Goal: Task Accomplishment & Management: Manage account settings

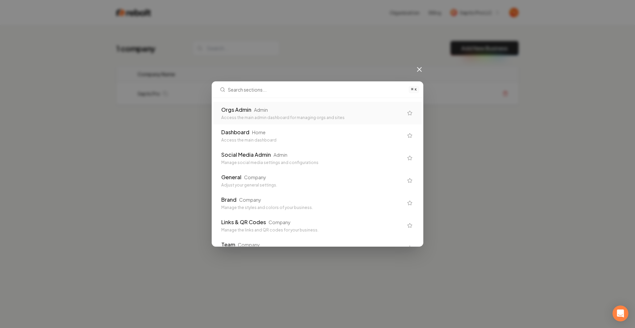
click at [245, 114] on div "Orgs Admin Admin Access the main admin dashboard for managing orgs and sites" at bounding box center [312, 113] width 182 height 15
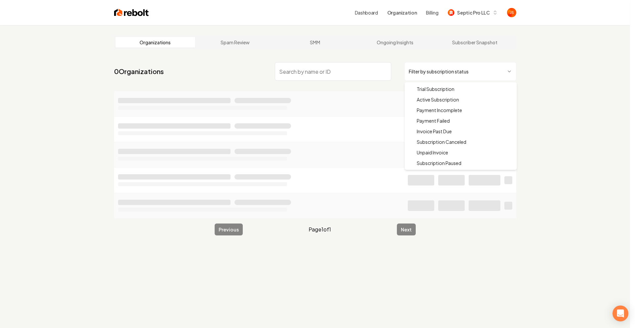
click at [411, 69] on html "Dashboard Organization Billing Septic Pro LLC Organizations Spam Review SMM Ong…" at bounding box center [317, 164] width 635 height 328
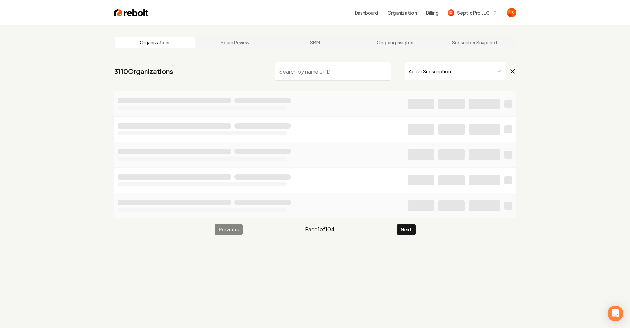
click at [343, 73] on input "search" at bounding box center [333, 71] width 116 height 19
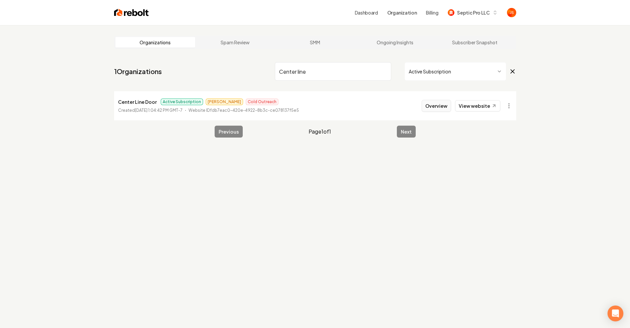
type input "Center line"
click at [441, 110] on button "Overview" at bounding box center [436, 106] width 29 height 12
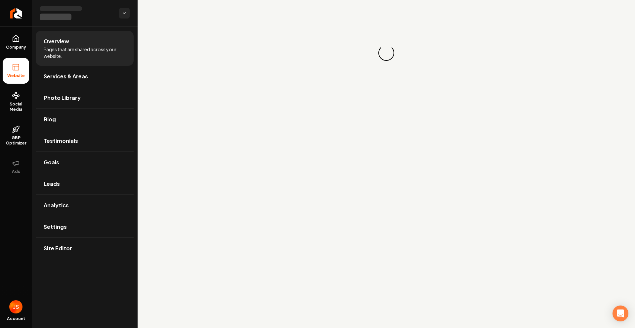
click at [440, 106] on main "Loading... Loading..." at bounding box center [387, 164] width 498 height 328
click at [26, 100] on link "Social Media" at bounding box center [16, 101] width 26 height 31
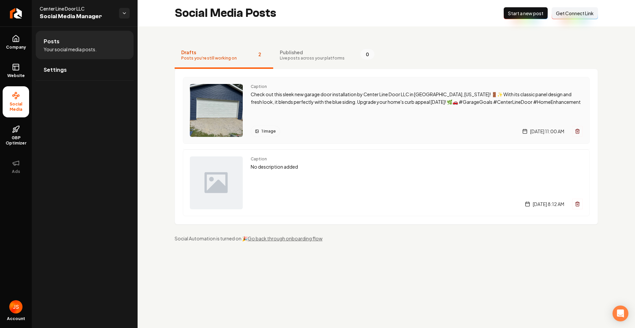
click at [292, 103] on p "Check out this sleek new garage door installation by Center Line Door LLC in [G…" at bounding box center [417, 98] width 332 height 15
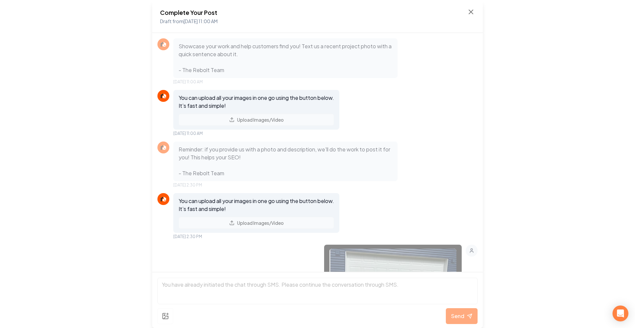
scroll to position [185, 0]
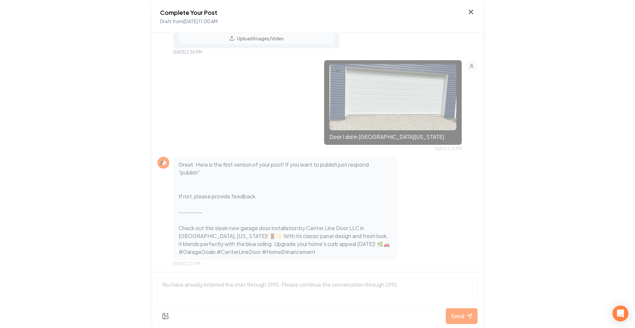
click at [469, 11] on icon at bounding box center [471, 12] width 8 height 8
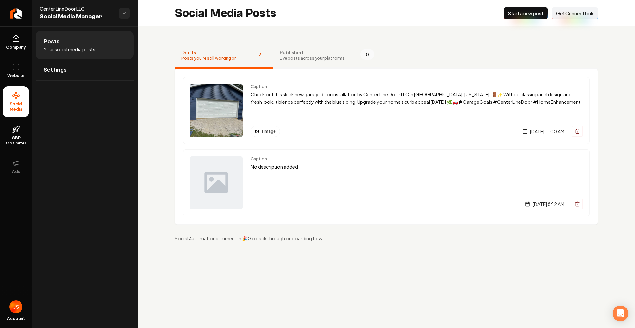
click at [293, 51] on span "Published" at bounding box center [312, 52] width 65 height 7
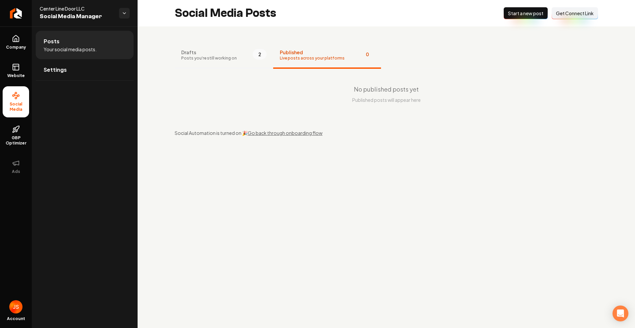
click at [229, 51] on span "Drafts" at bounding box center [209, 52] width 56 height 7
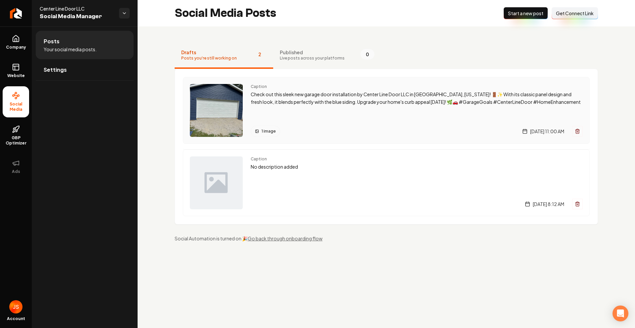
click at [314, 119] on div "Caption Check out this sleek new garage door installation by Center Line Door L…" at bounding box center [417, 110] width 332 height 53
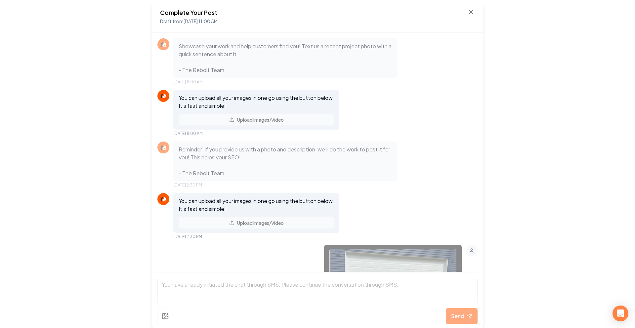
scroll to position [185, 0]
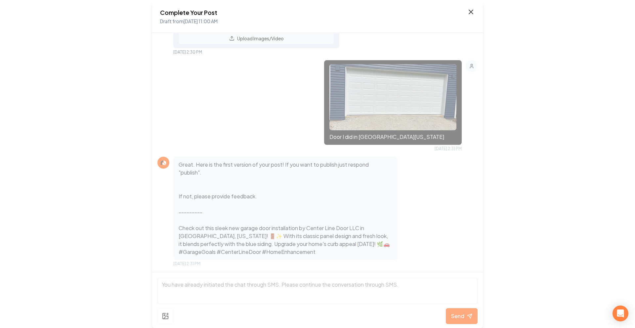
click at [470, 10] on icon at bounding box center [471, 12] width 8 height 8
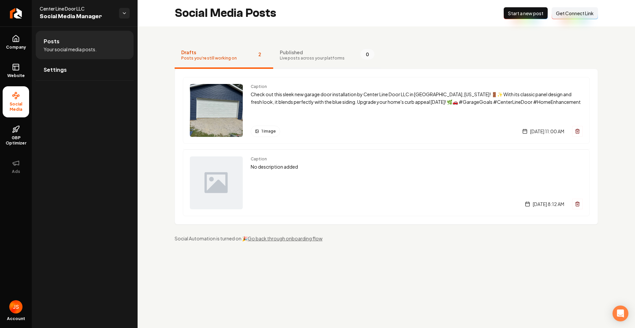
click at [284, 56] on span "Live posts across your platforms" at bounding box center [312, 58] width 65 height 5
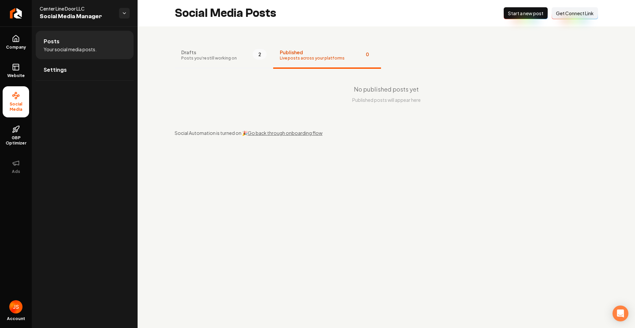
click at [229, 52] on span "Drafts" at bounding box center [209, 52] width 56 height 7
